Goal: Transaction & Acquisition: Purchase product/service

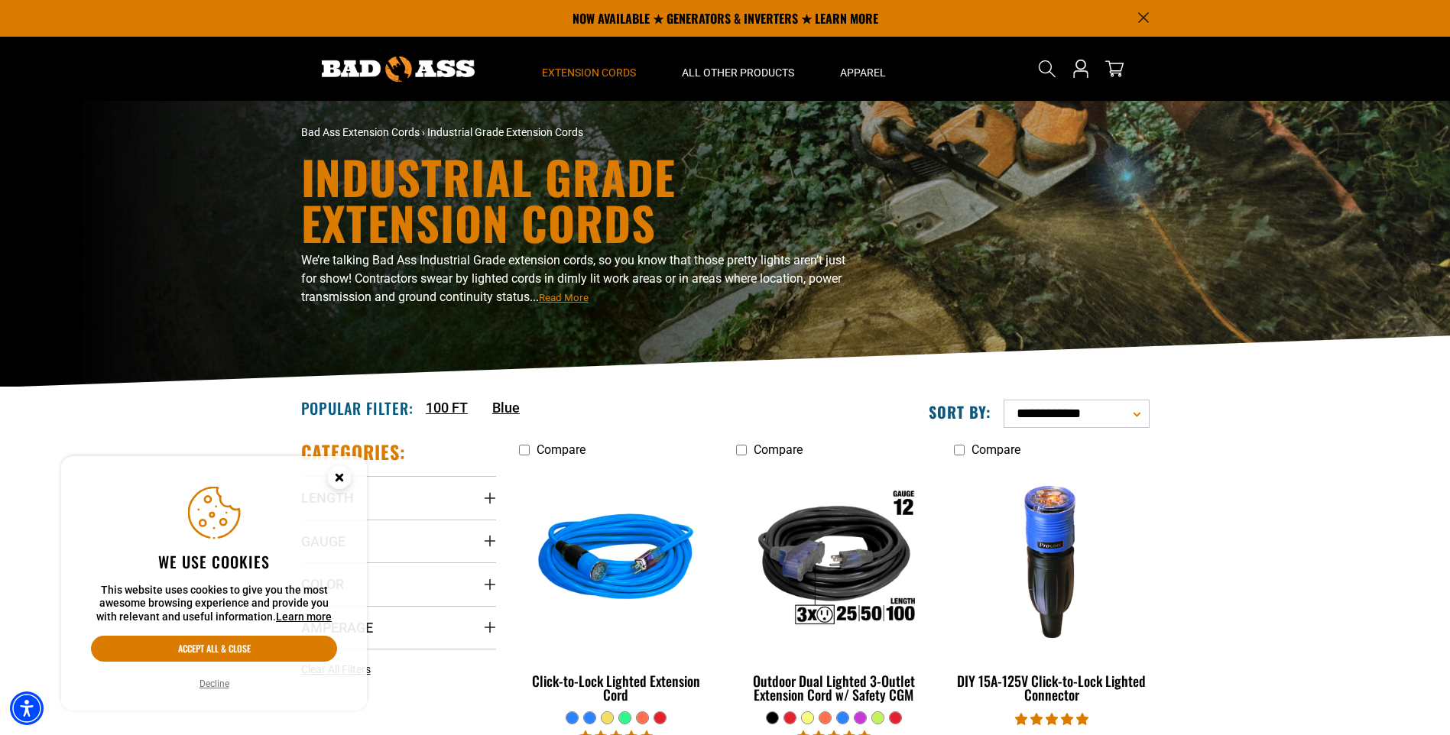
click at [336, 477] on circle "Close this option" at bounding box center [339, 477] width 23 height 23
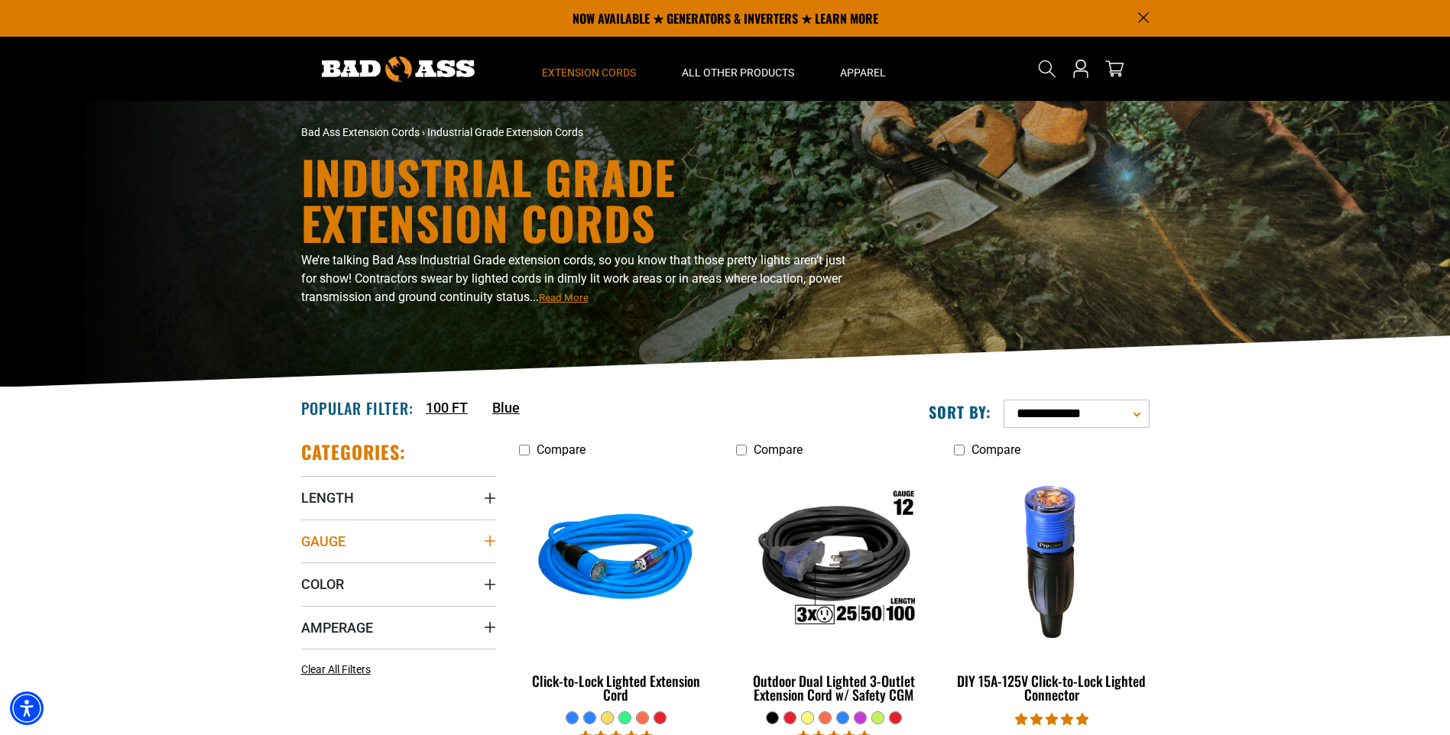
click at [490, 540] on icon "Gauge" at bounding box center [490, 541] width 12 height 12
click at [310, 599] on icon at bounding box center [307, 599] width 12 height 20
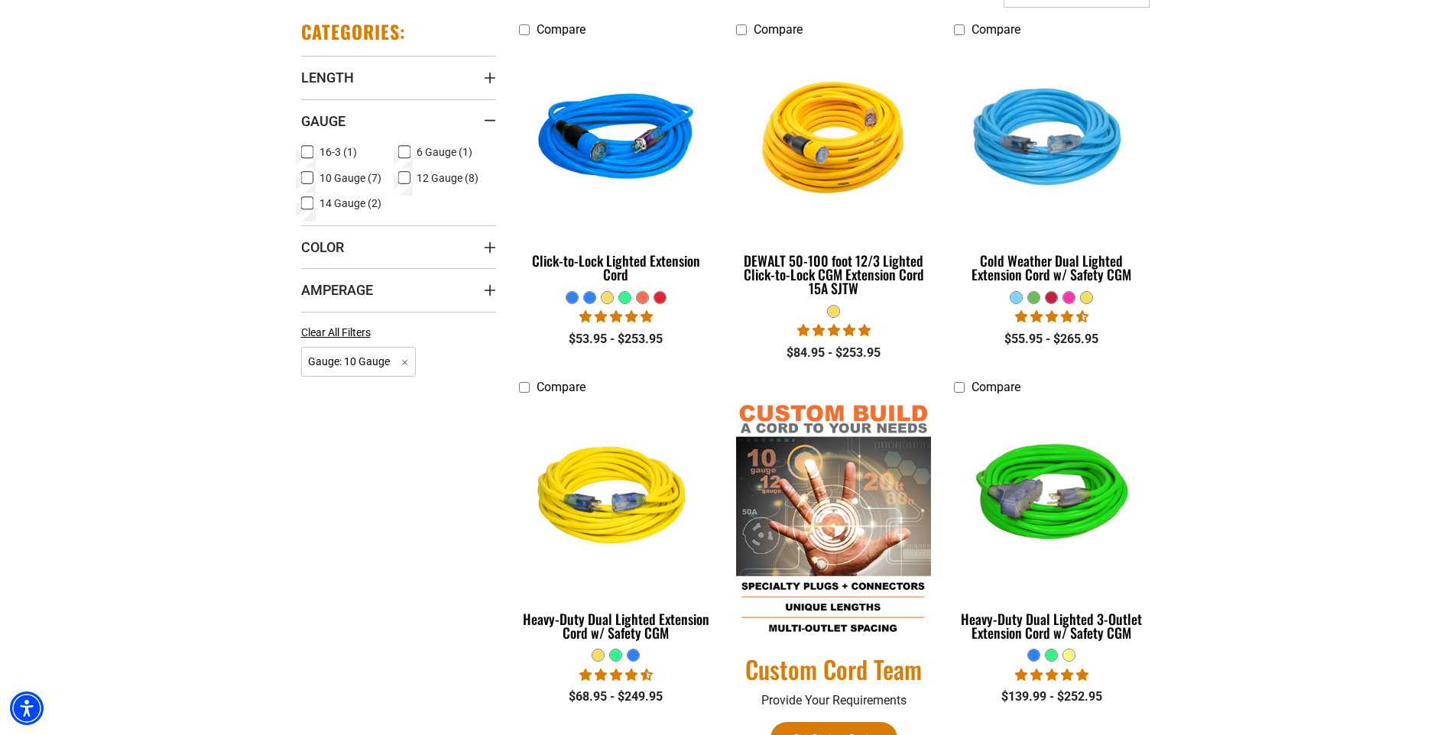
scroll to position [459, 0]
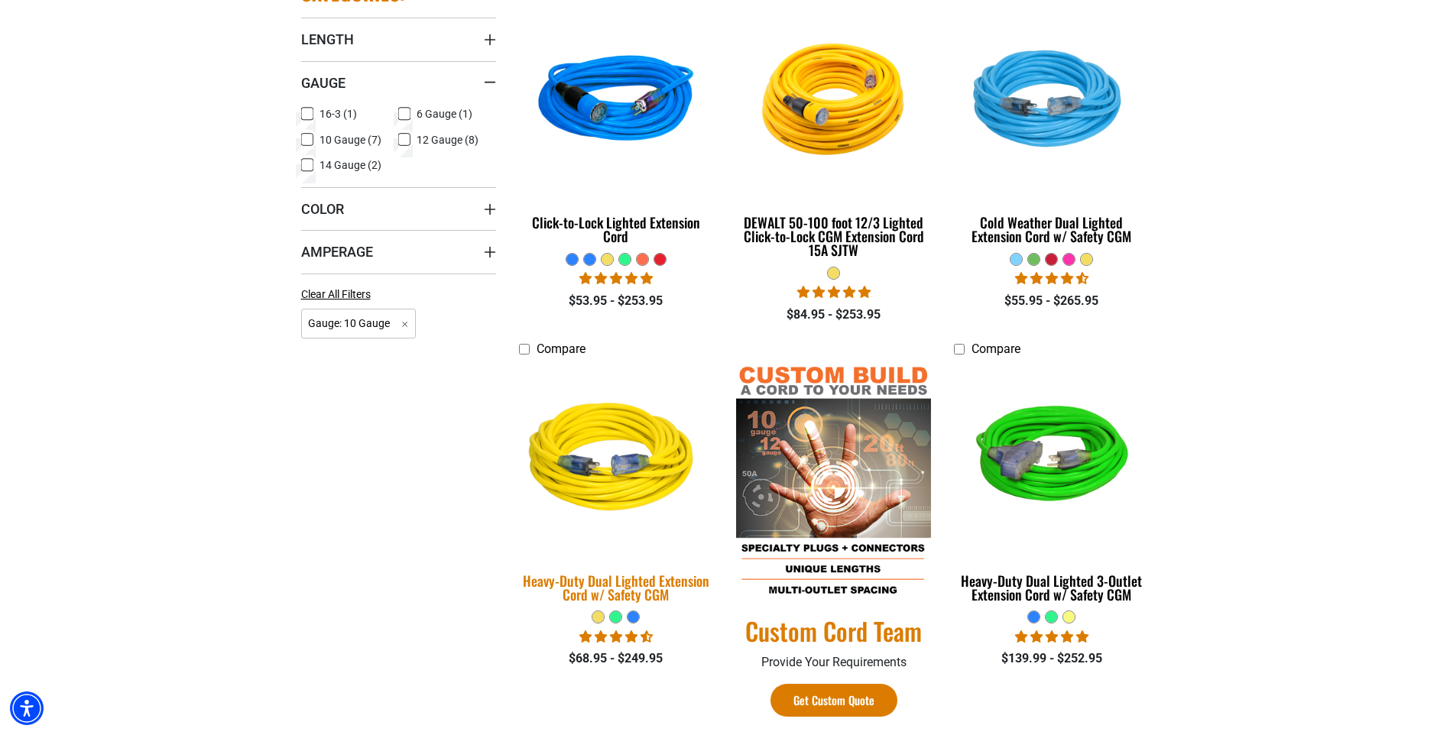
click at [644, 466] on img at bounding box center [616, 460] width 214 height 196
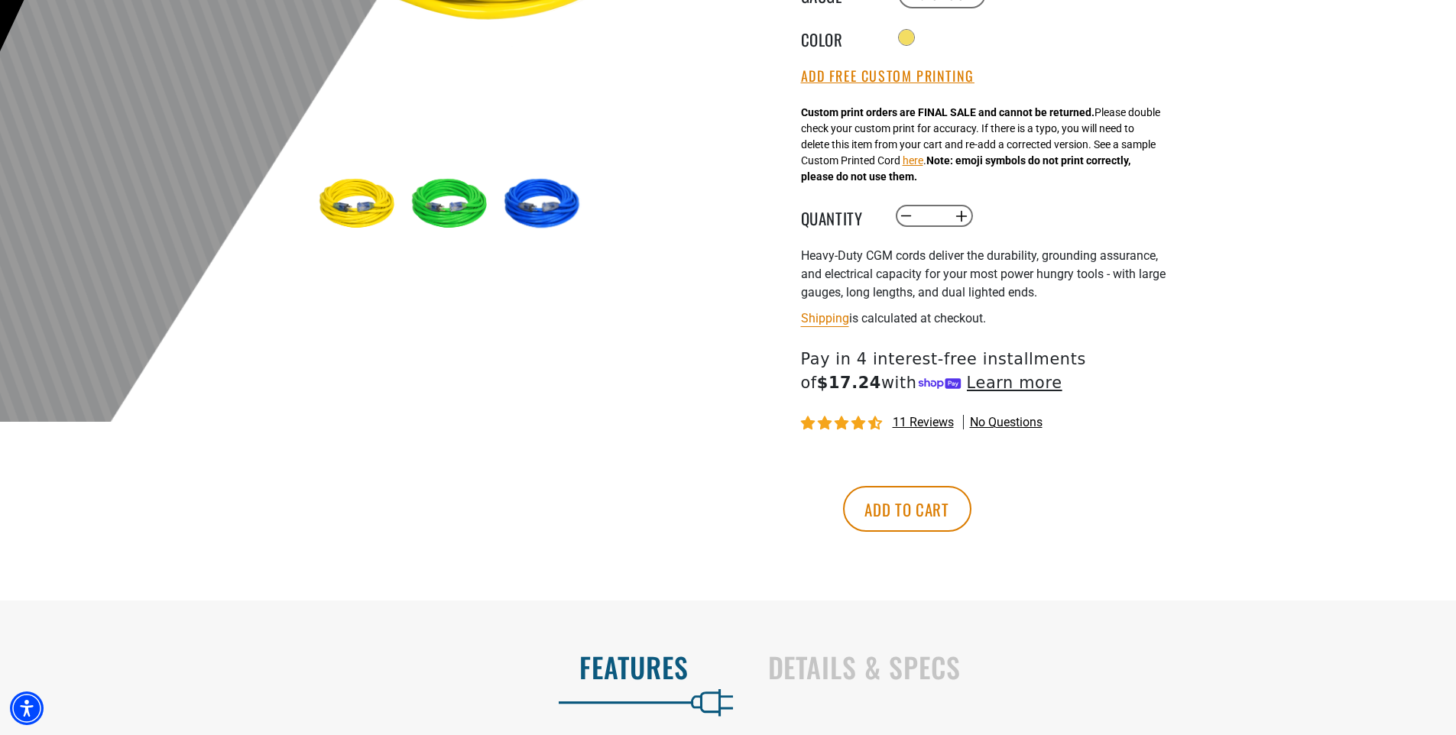
scroll to position [459, 0]
